Goal: Navigation & Orientation: Find specific page/section

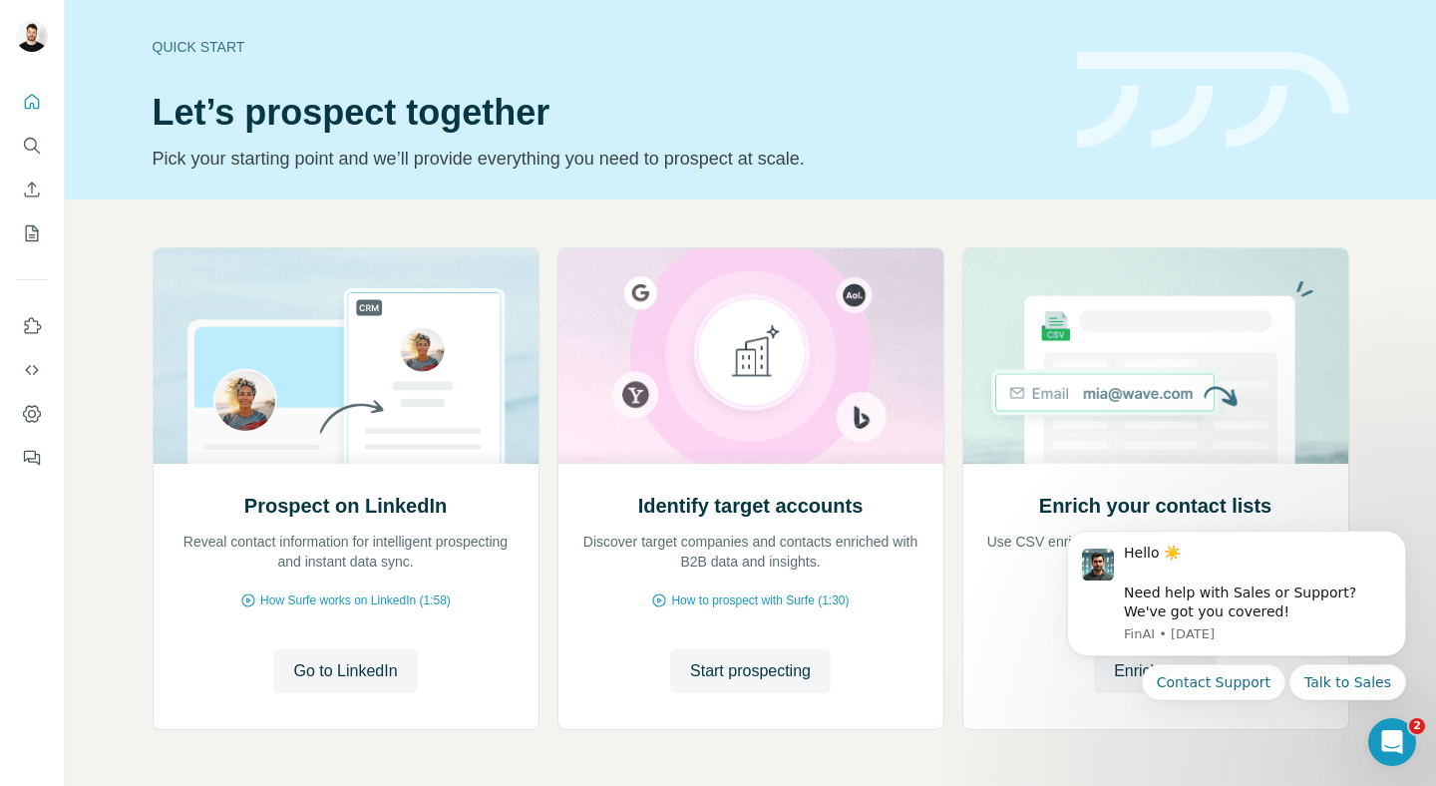
click at [880, 109] on h1 "Let’s prospect together" at bounding box center [603, 113] width 900 height 40
click at [1397, 534] on icon "Dismiss notification" at bounding box center [1400, 536] width 11 height 11
click at [29, 423] on icon "Dashboard" at bounding box center [32, 414] width 20 height 20
click at [16, 413] on button "Dashboard" at bounding box center [32, 414] width 32 height 36
